Goal: Navigation & Orientation: Find specific page/section

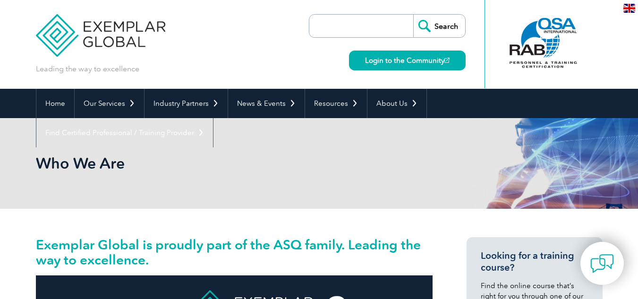
click at [627, 8] on img at bounding box center [629, 8] width 12 height 9
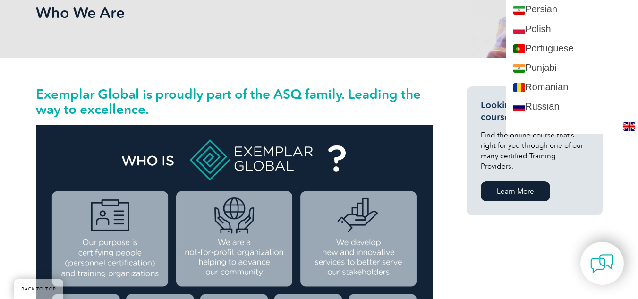
scroll to position [1321, 0]
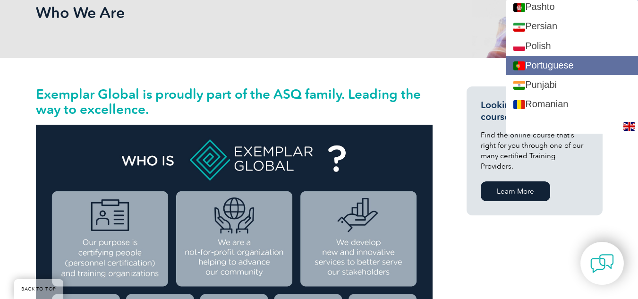
click at [583, 61] on link "Portuguese" at bounding box center [572, 65] width 132 height 19
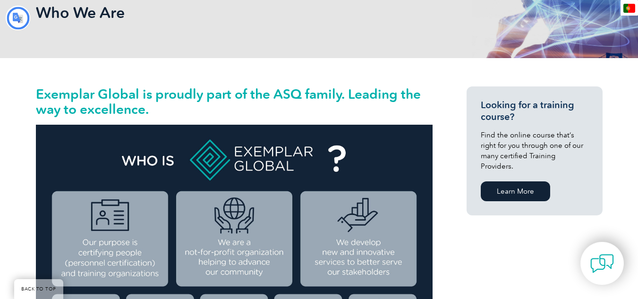
scroll to position [0, 0]
type input "Procurar"
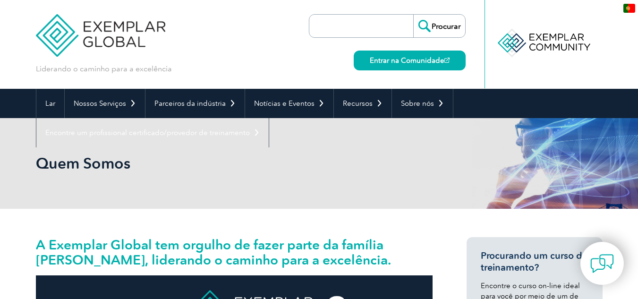
click at [91, 37] on img at bounding box center [101, 28] width 130 height 57
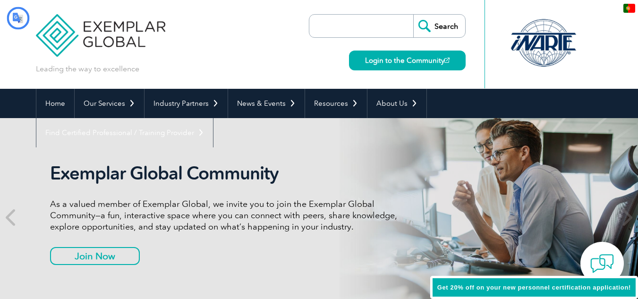
type input "Procurar"
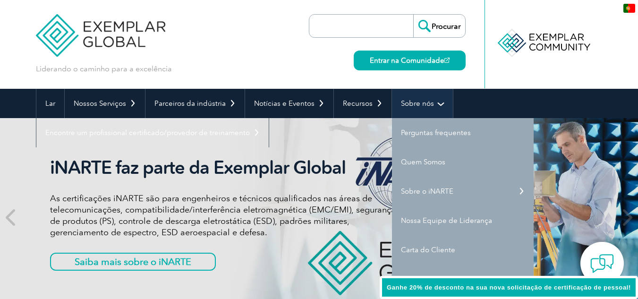
click at [411, 106] on font "Sobre nós" at bounding box center [417, 103] width 33 height 8
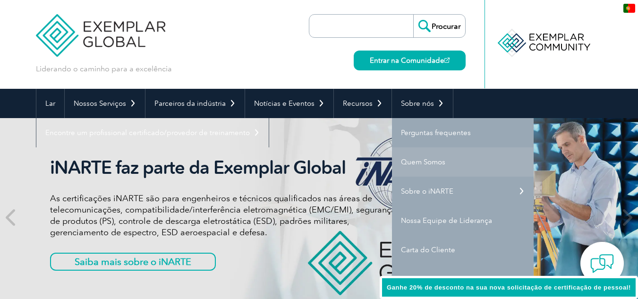
click at [417, 161] on font "Quem Somos" at bounding box center [423, 162] width 44 height 8
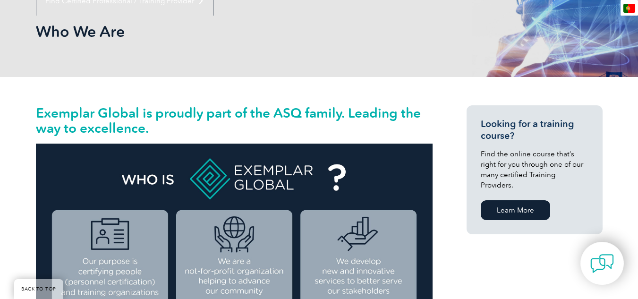
type input "Procurar"
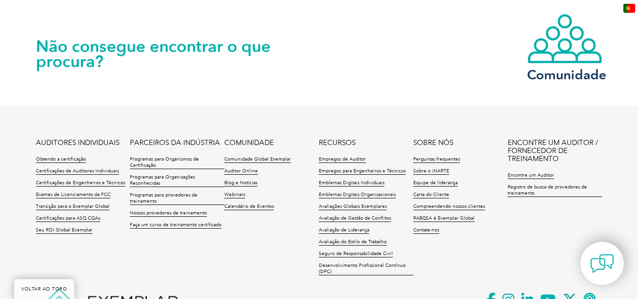
scroll to position [1830, 0]
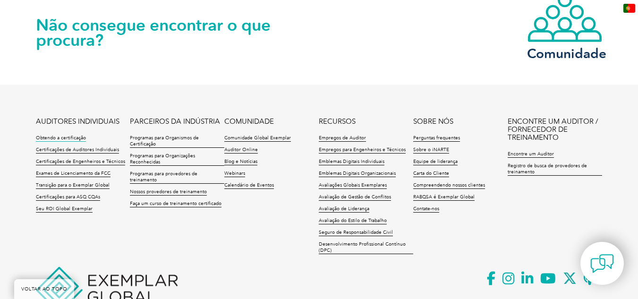
click at [69, 135] on font "Obtendo a certificação" at bounding box center [61, 138] width 50 height 6
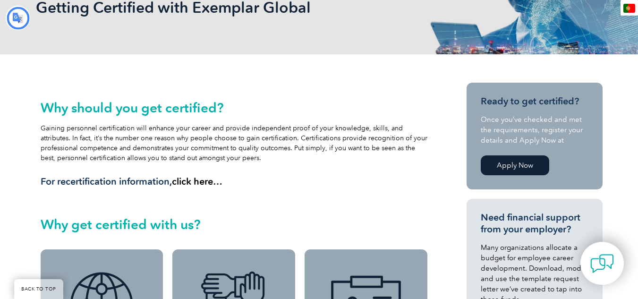
type input "Procurar"
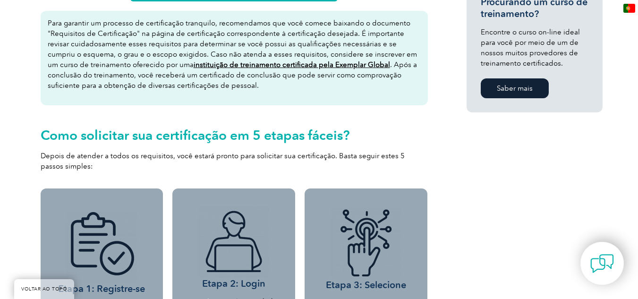
scroll to position [724, 0]
